Goal: Find contact information: Find contact information

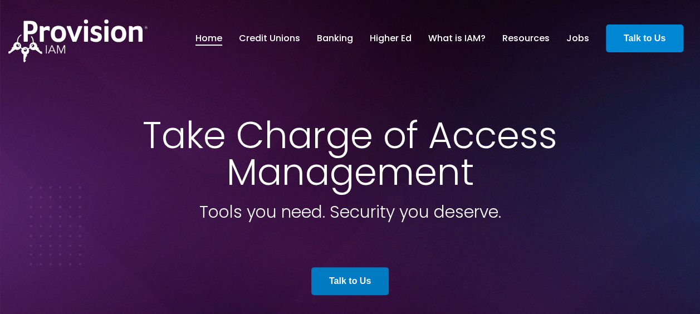
click at [624, 42] on strong "Talk to Us" at bounding box center [645, 37] width 42 height 9
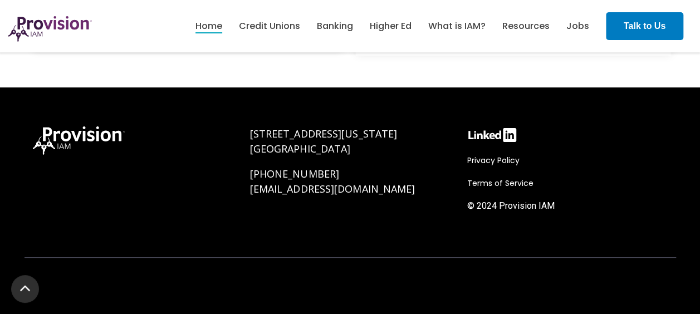
scroll to position [4140, 0]
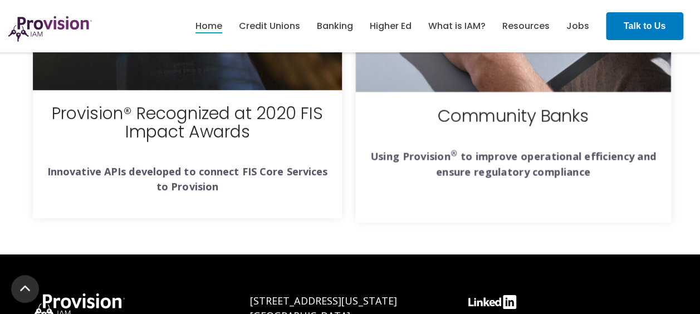
drag, startPoint x: 375, startPoint y: 218, endPoint x: 356, endPoint y: 101, distance: 118.5
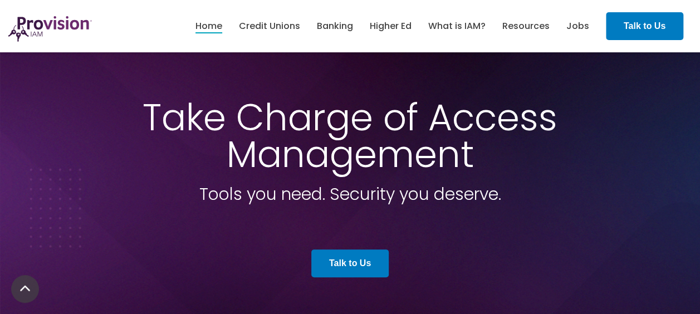
scroll to position [0, 0]
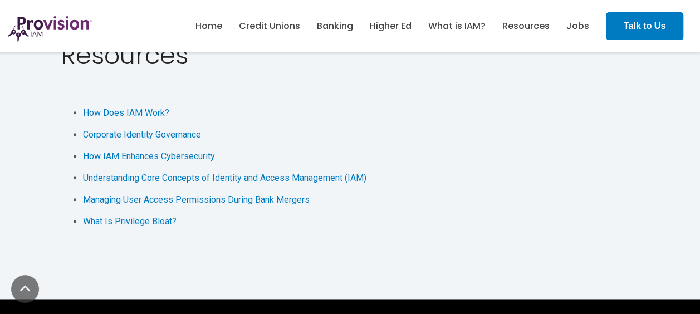
scroll to position [2339, 0]
